Goal: Check status: Check status

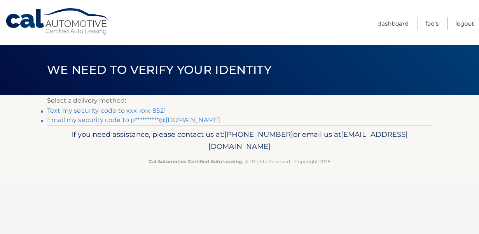
click at [110, 110] on link "Text my security code to xxx-xxx-8521" at bounding box center [106, 110] width 119 height 7
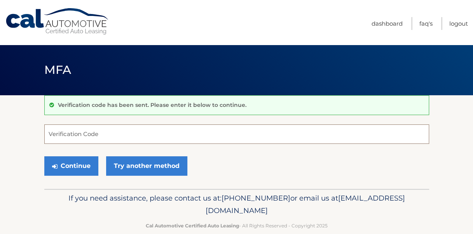
click at [170, 135] on input "Verification Code" at bounding box center [236, 133] width 385 height 19
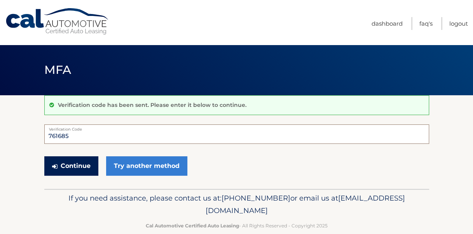
type input "761685"
click at [66, 168] on button "Continue" at bounding box center [71, 165] width 54 height 19
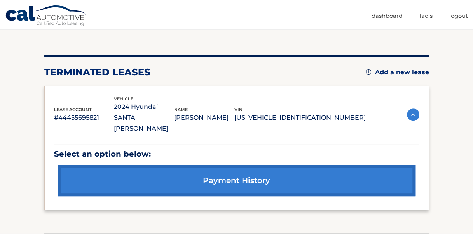
scroll to position [122, 0]
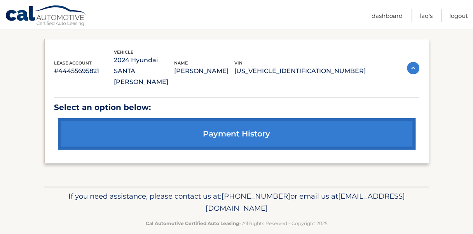
click at [252, 123] on link "payment history" at bounding box center [237, 133] width 358 height 31
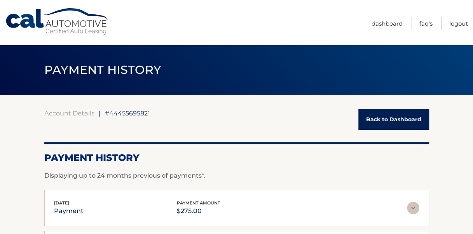
click at [390, 115] on link "Back to Dashboard" at bounding box center [393, 119] width 71 height 21
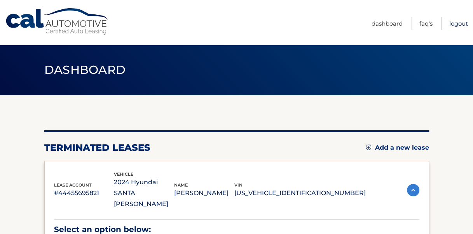
click at [454, 24] on link "Logout" at bounding box center [458, 23] width 19 height 13
